Goal: Check status: Check status

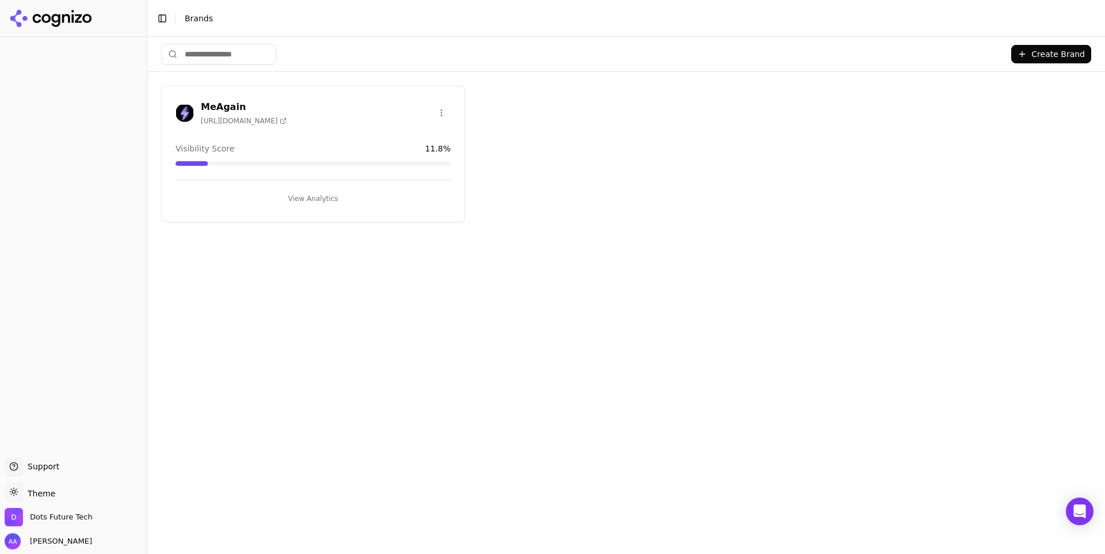
click at [225, 101] on h3 "MeAgain" at bounding box center [244, 107] width 86 height 14
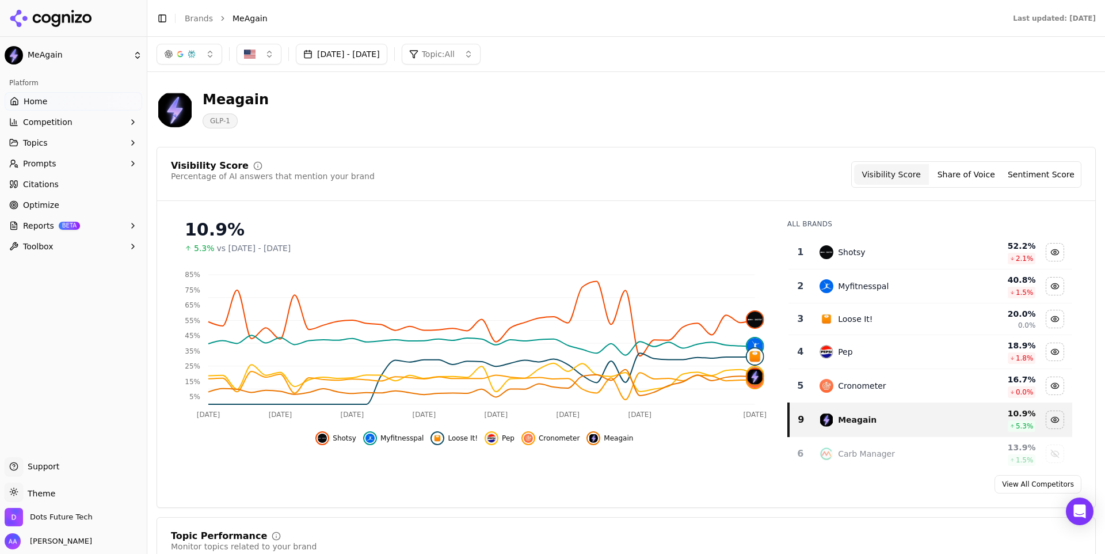
click at [387, 56] on button "Sep 02, 2025 - Oct 12, 2025" at bounding box center [342, 54] width 92 height 21
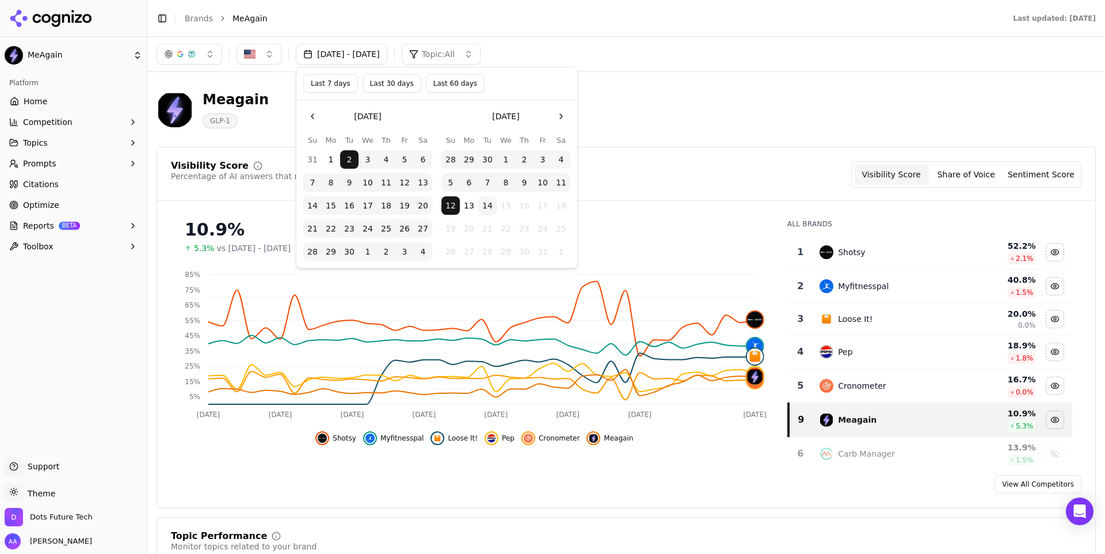
click at [470, 206] on button "13" at bounding box center [469, 205] width 18 height 18
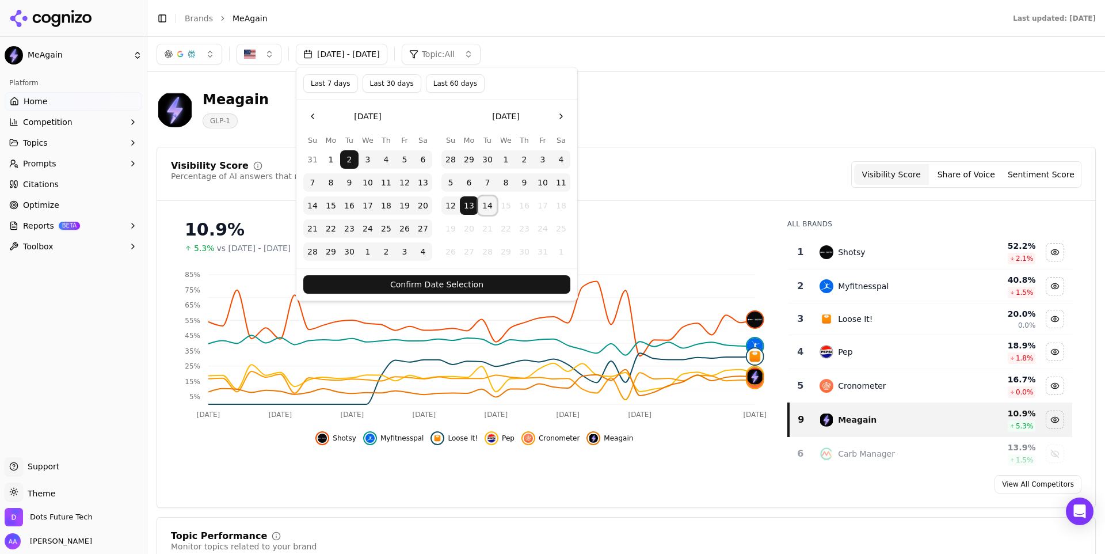
click at [489, 207] on button "14" at bounding box center [487, 205] width 18 height 18
click at [492, 284] on button "Confirm Date Selection" at bounding box center [436, 284] width 267 height 18
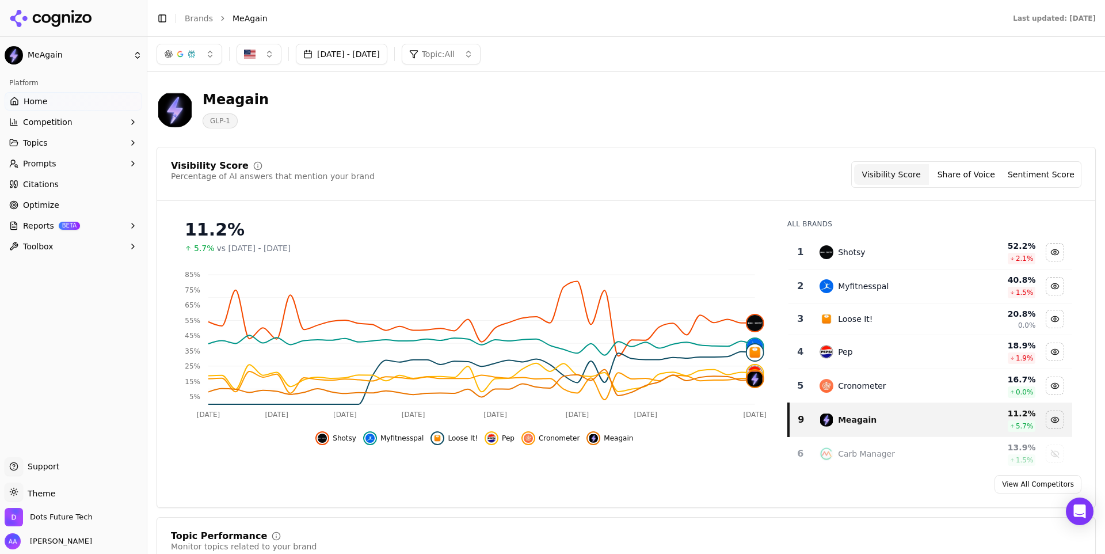
click at [332, 438] on button "Shotsy" at bounding box center [336, 438] width 41 height 14
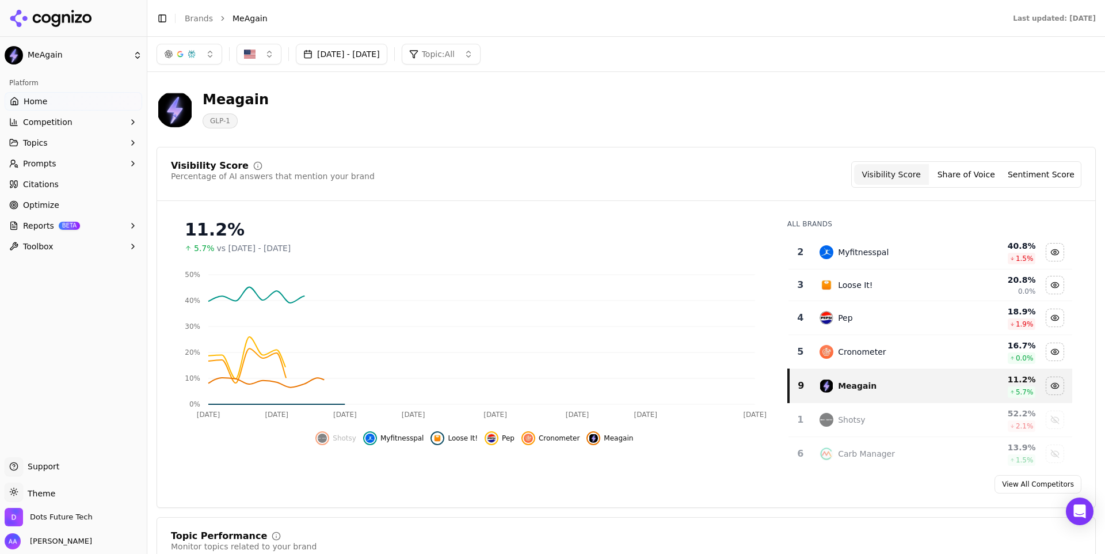
click at [415, 436] on span "Myfitnesspal" at bounding box center [403, 438] width 44 height 9
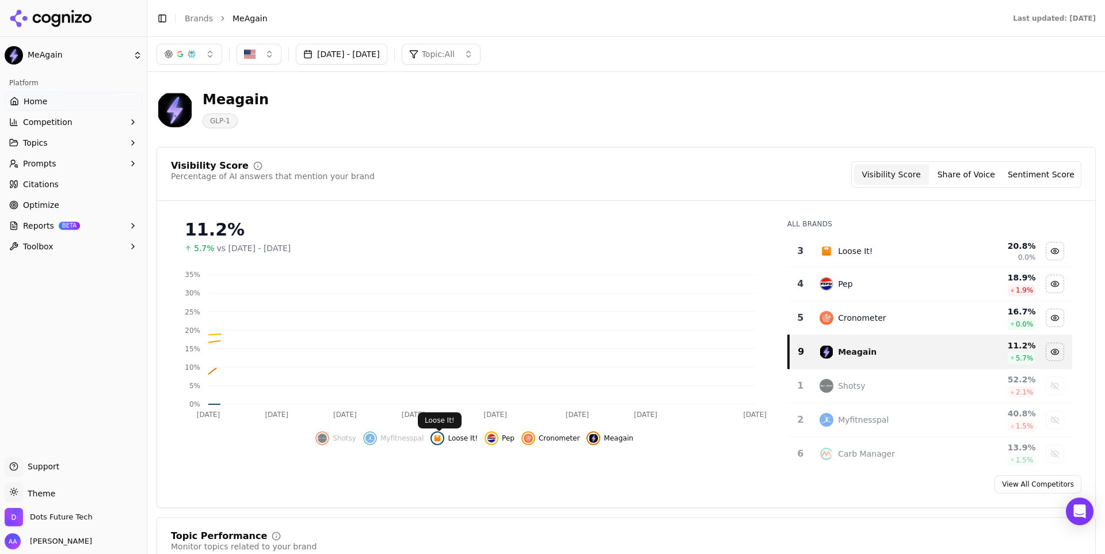
click at [461, 436] on span "Loose It!" at bounding box center [463, 438] width 30 height 9
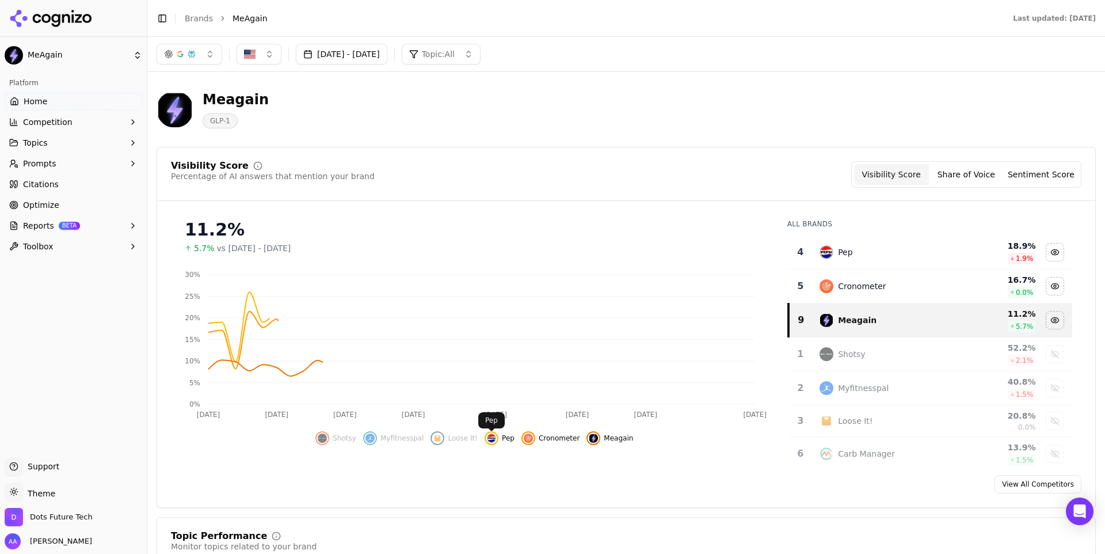
click at [508, 435] on span "Pep" at bounding box center [508, 438] width 13 height 9
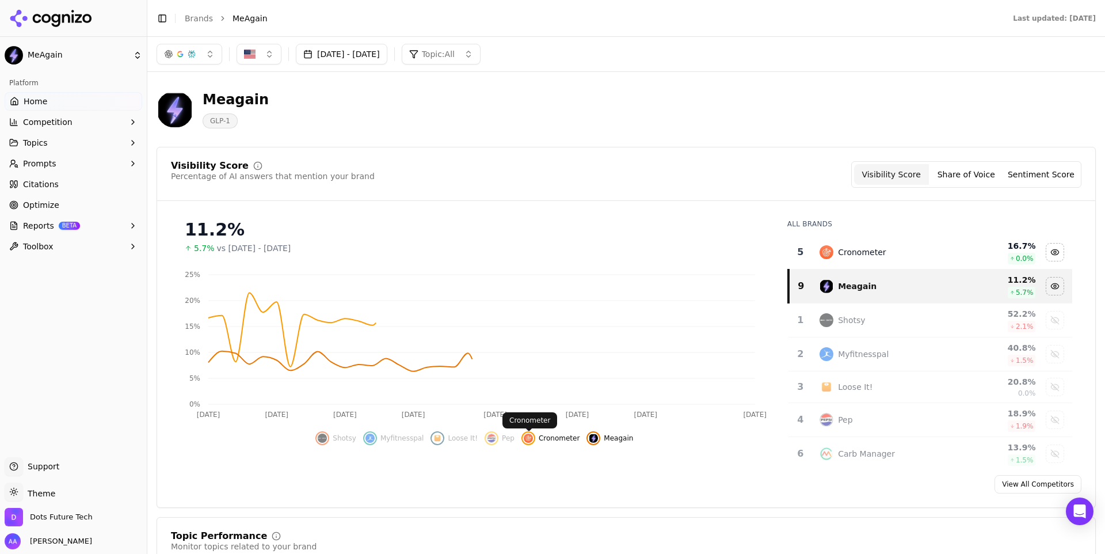
click at [551, 442] on span "Cronometer" at bounding box center [559, 438] width 41 height 9
